Goal: Check status: Check status

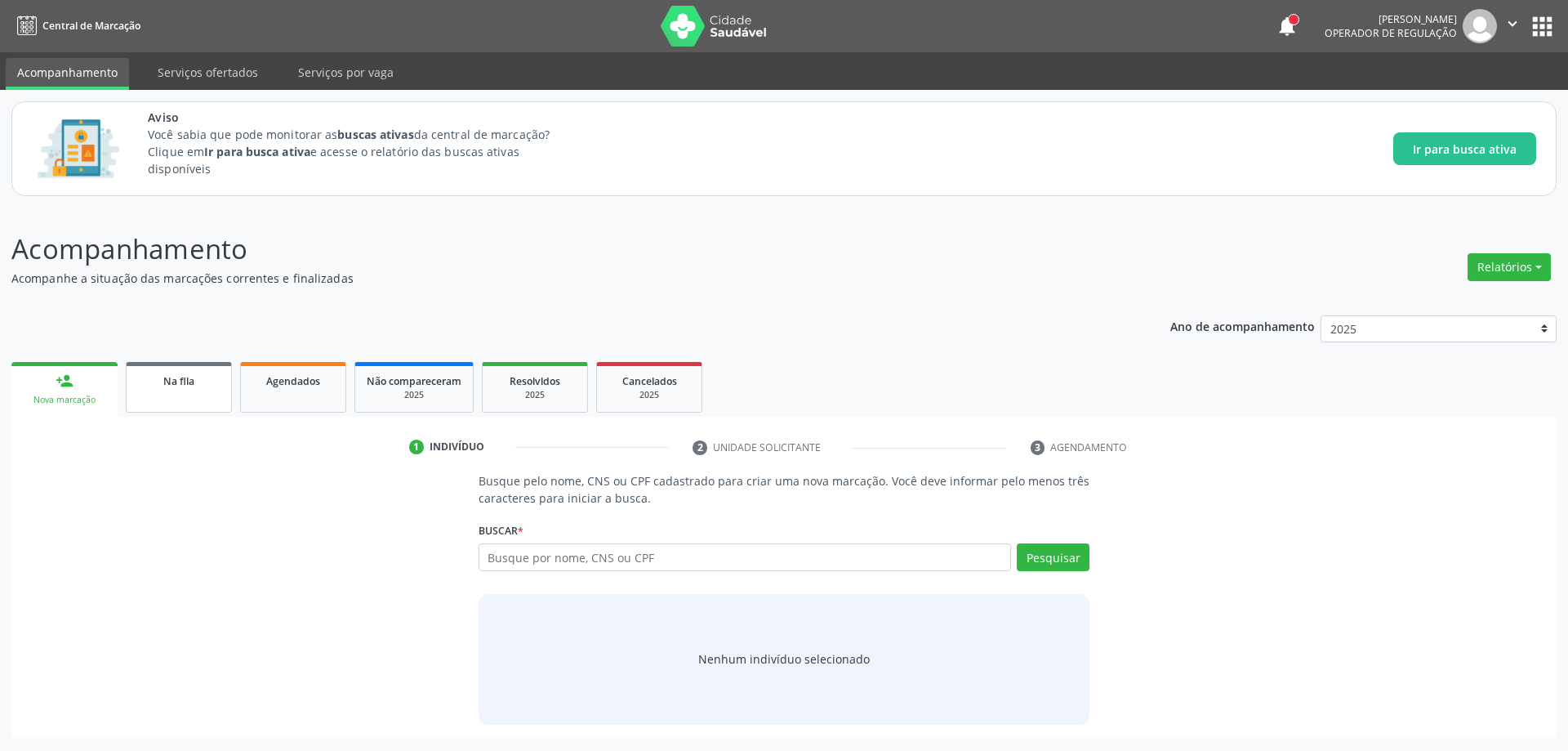
click at [165, 396] on link "Na fila" at bounding box center [179, 387] width 106 height 51
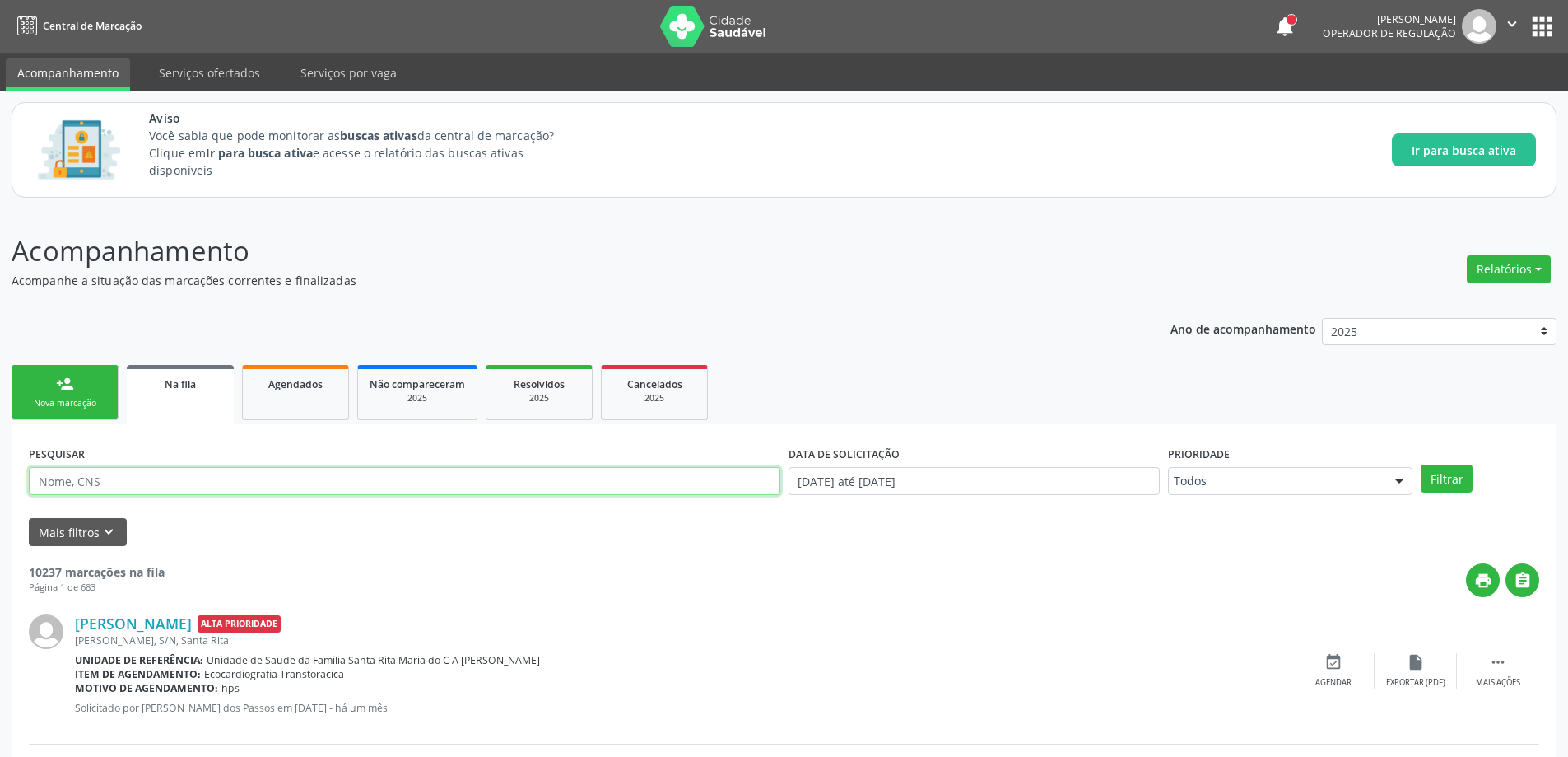
click at [346, 491] on input "text" at bounding box center [404, 481] width 751 height 28
click at [1421, 464] on button "Filtrar" at bounding box center [1447, 478] width 52 height 28
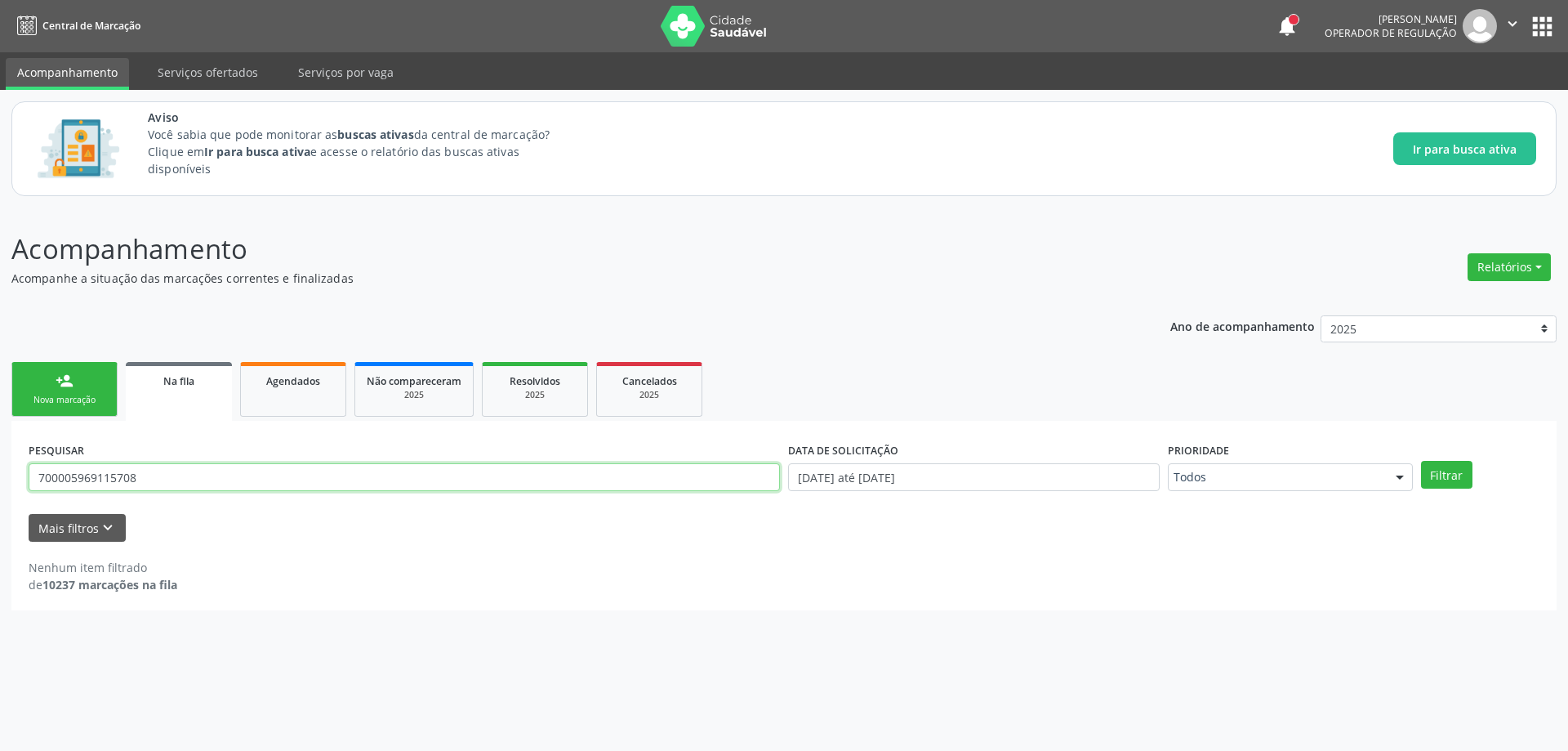
click at [354, 479] on input "700005969115708" at bounding box center [404, 477] width 752 height 28
type input "700005969115708"
click at [1421, 461] on button "Filtrar" at bounding box center [1447, 474] width 52 height 28
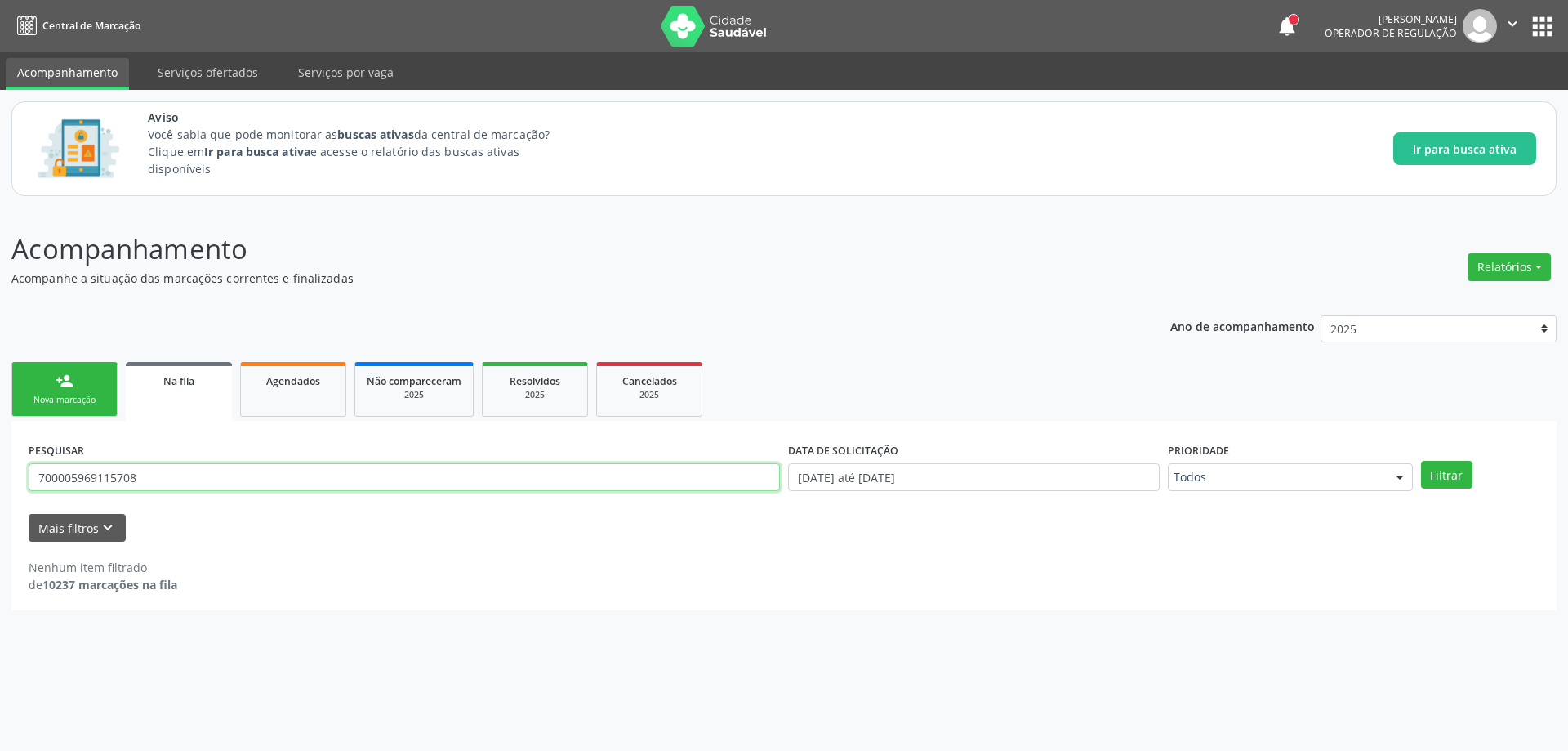
click at [273, 466] on input "700005969115708" at bounding box center [404, 477] width 752 height 28
drag, startPoint x: 168, startPoint y: 381, endPoint x: 276, endPoint y: 444, distance: 125.0
click at [168, 381] on span "Na fila" at bounding box center [179, 381] width 31 height 14
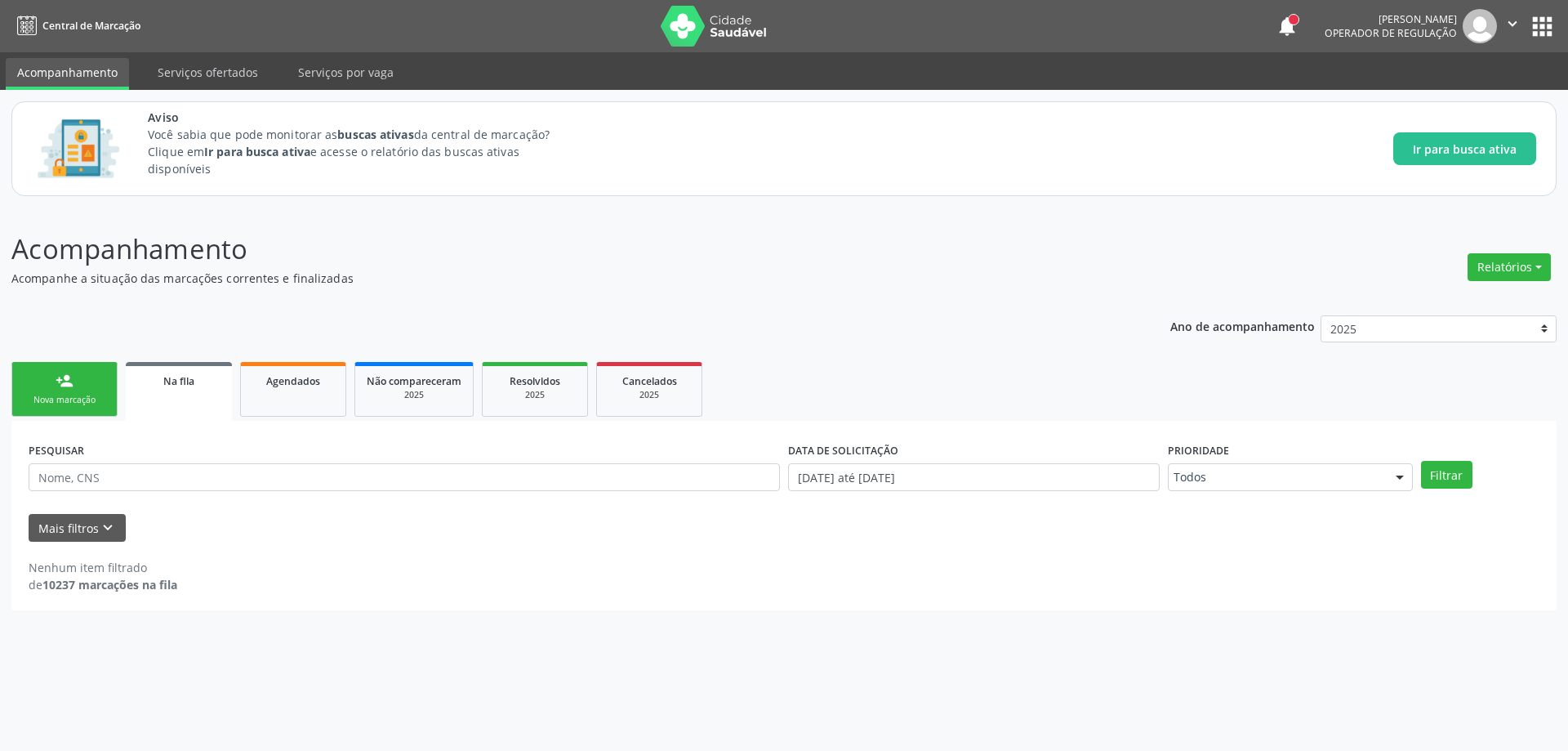
click at [144, 379] on div "Na fila" at bounding box center [179, 380] width 83 height 17
click at [149, 378] on div "Na fila" at bounding box center [179, 380] width 83 height 17
click at [551, 485] on input "text" at bounding box center [404, 477] width 752 height 28
click at [292, 420] on ul "person_add Nova marcação Na fila Agendados Não compareceram 2025 Resolvidos 202…" at bounding box center [784, 389] width 1546 height 63
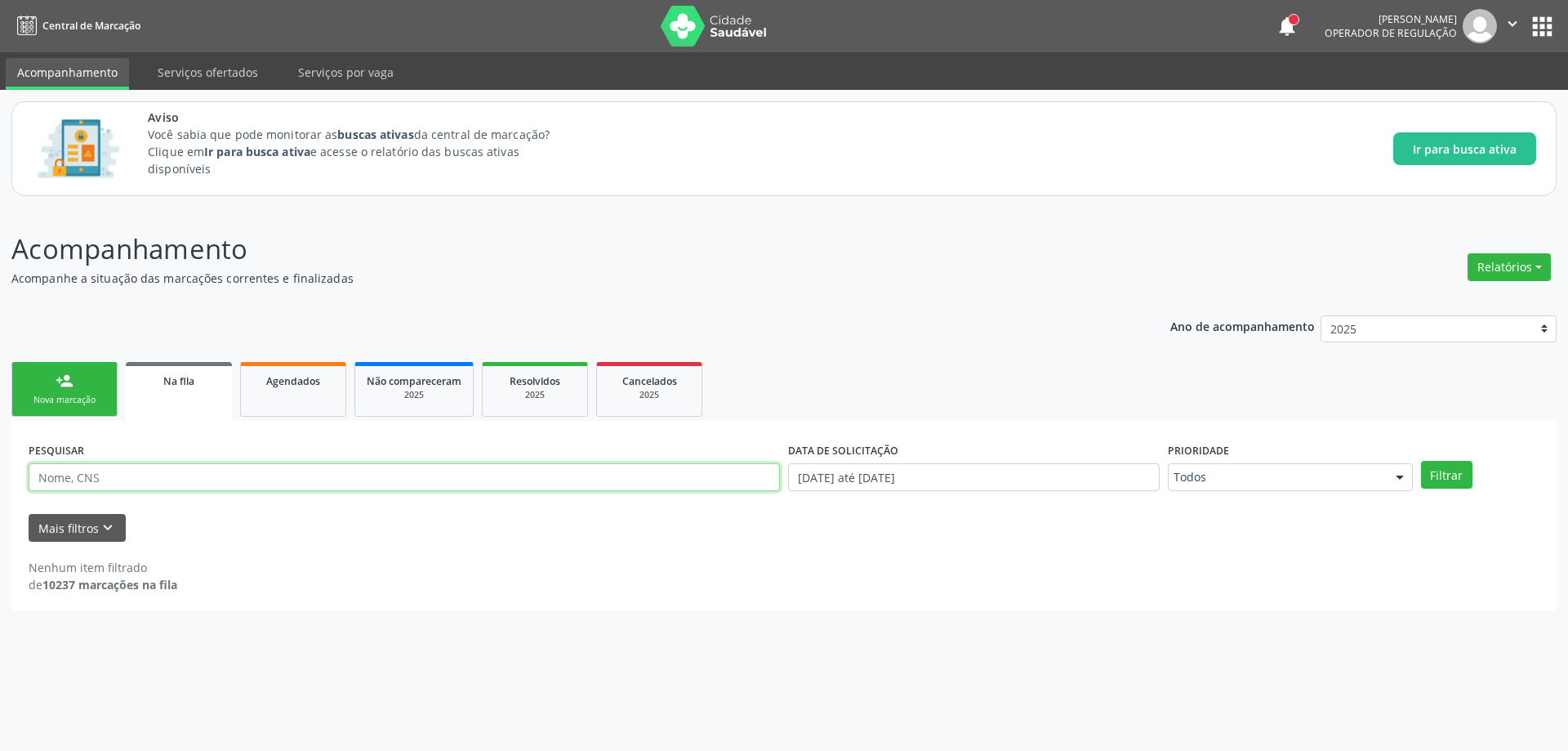
click at [251, 477] on input "text" at bounding box center [404, 477] width 752 height 28
paste input "700005969115708"
type input "700005969115708"
click at [1441, 468] on button "Filtrar" at bounding box center [1447, 474] width 52 height 28
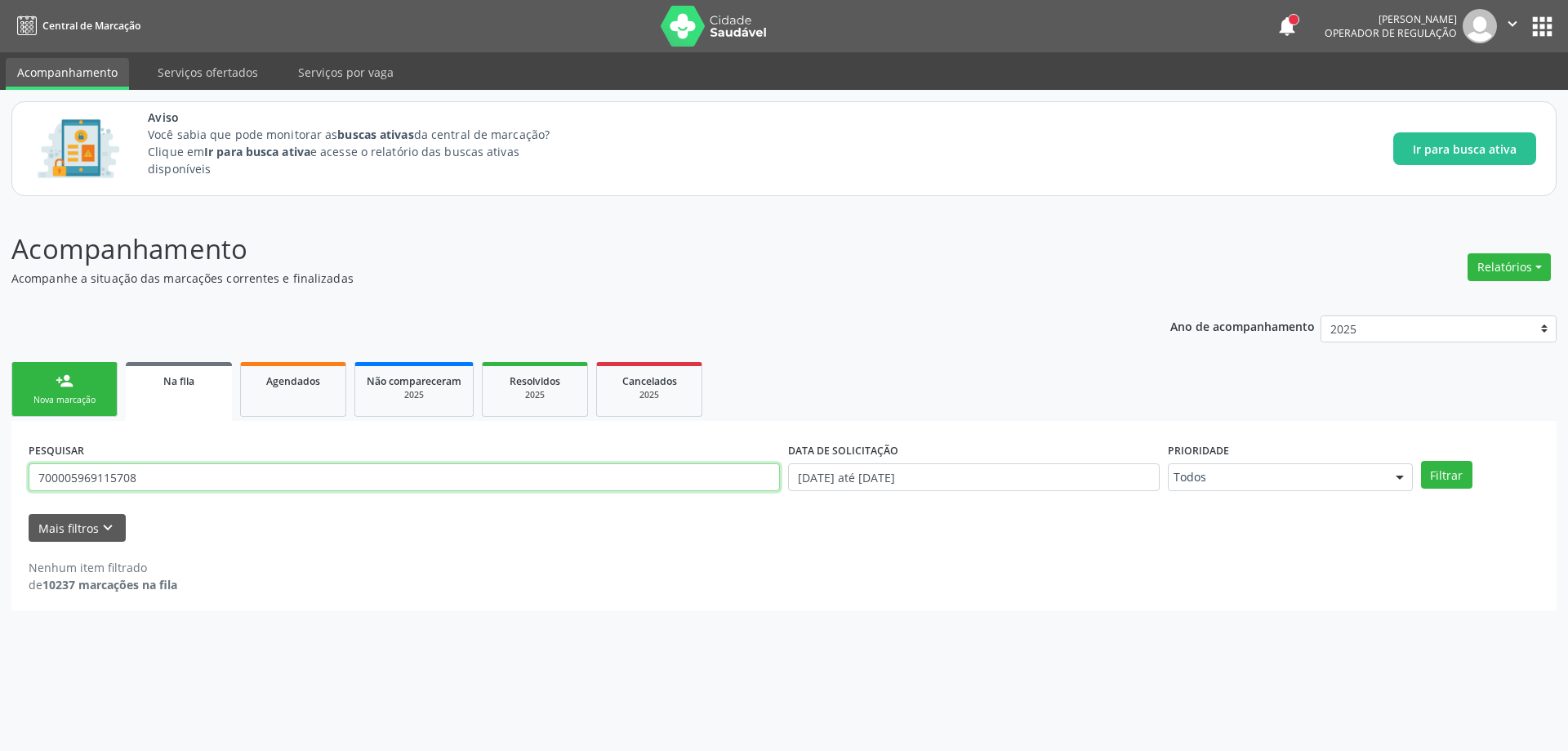
click at [324, 484] on input "700005969115708" at bounding box center [404, 477] width 752 height 28
type input "703209677012999"
click at [1421, 461] on button "Filtrar" at bounding box center [1447, 474] width 52 height 28
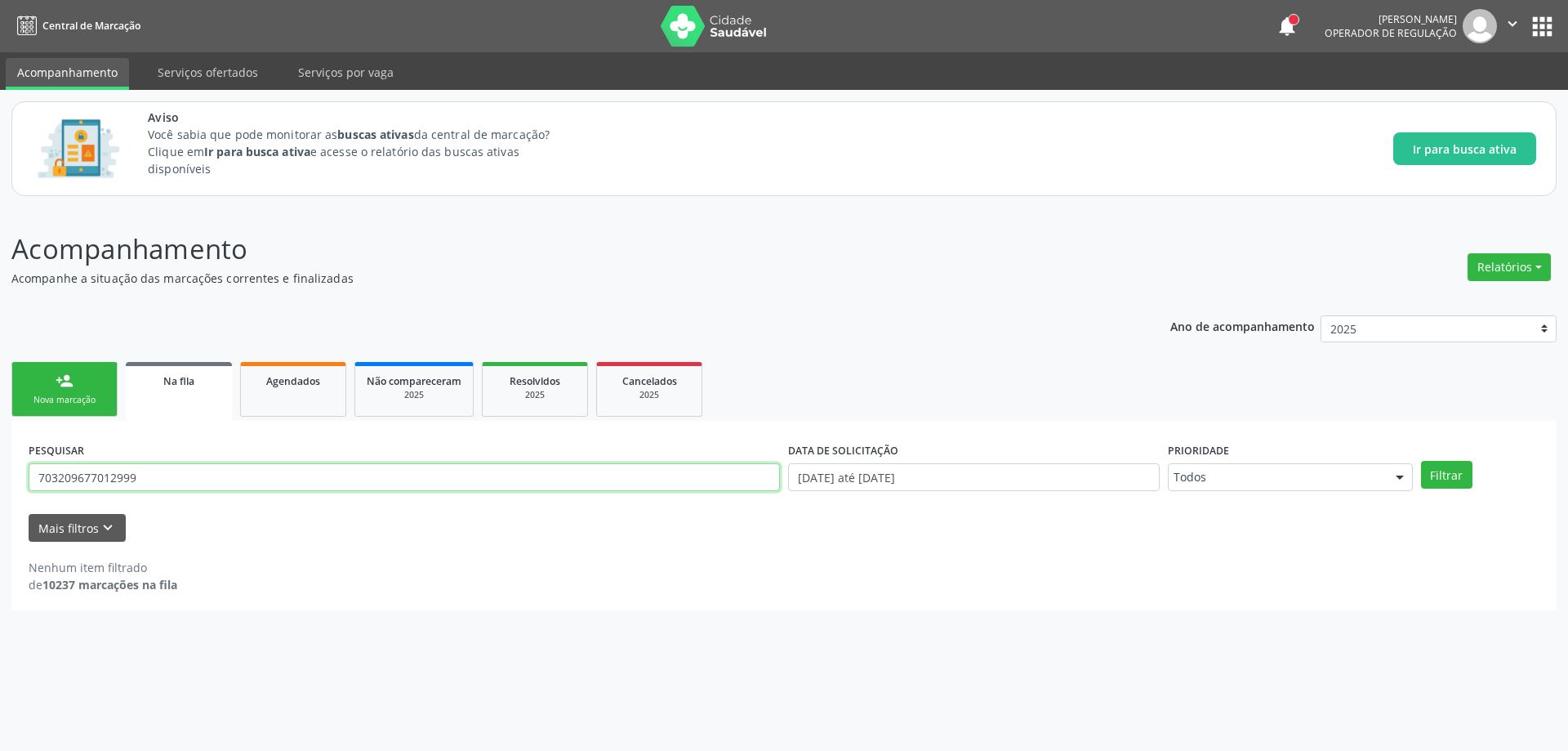
click at [262, 481] on input "703209677012999" at bounding box center [404, 477] width 752 height 28
click at [382, 535] on div "Mais filtros keyboard_arrow_down" at bounding box center [784, 528] width 1520 height 29
